Goal: Transaction & Acquisition: Purchase product/service

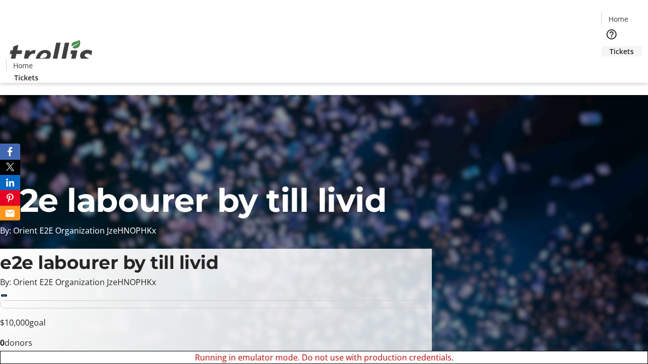
click at [609, 46] on span "Tickets" at bounding box center [621, 51] width 24 height 11
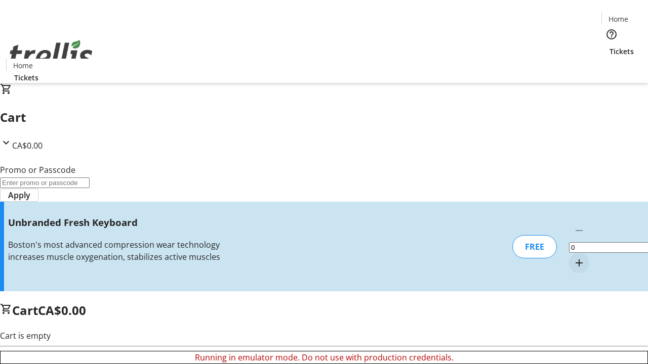
click at [573, 257] on mat-icon "Increment by one" at bounding box center [579, 263] width 12 height 12
type input "1"
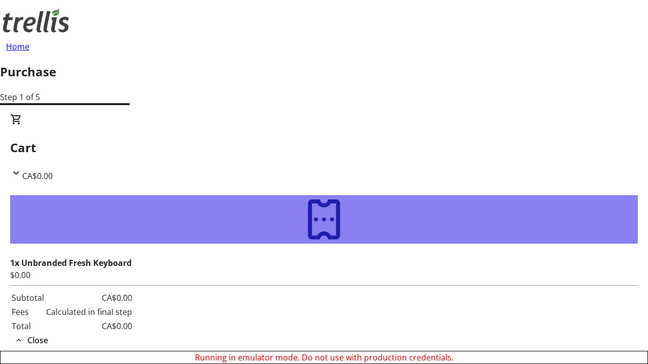
type input "[PERSON_NAME][EMAIL_ADDRESS][DOMAIN_NAME]"
type input "[PERSON_NAME]"
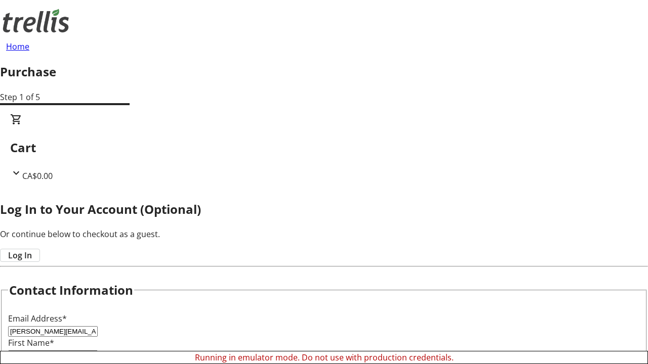
type input "[PERSON_NAME]"
